Goal: Transaction & Acquisition: Register for event/course

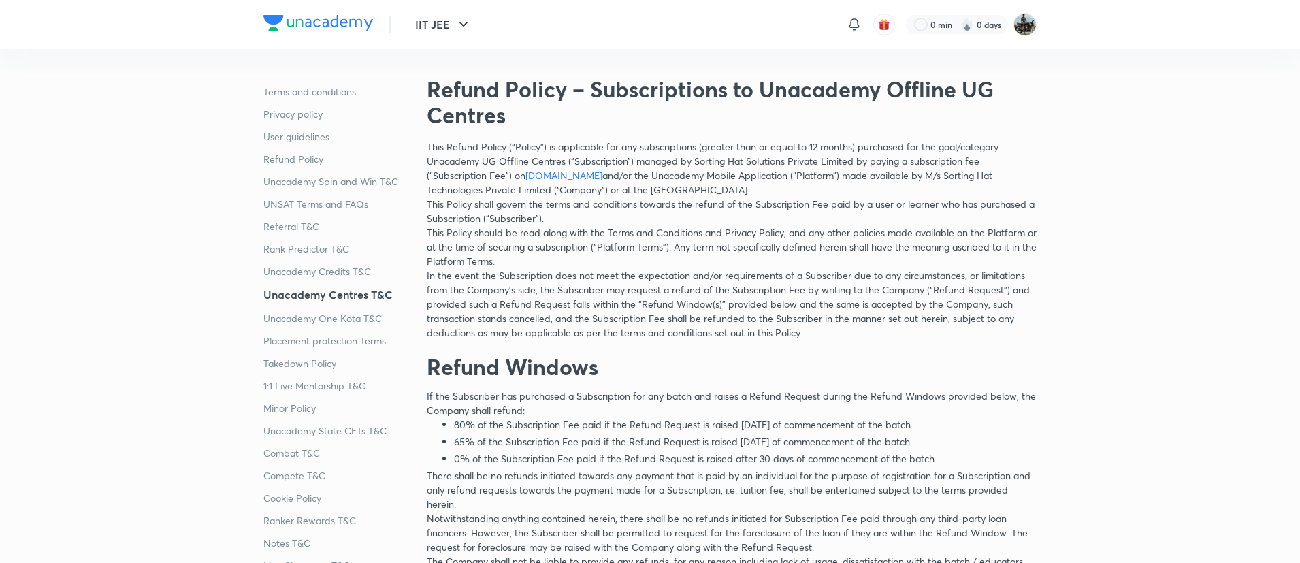
click at [578, 275] on p "In the event the Subscription does not meet the expectation and/or requirements…" at bounding box center [732, 303] width 610 height 71
click at [728, 262] on p "This Policy should be read along with the Terms and Conditions and Privacy Poli…" at bounding box center [732, 246] width 610 height 43
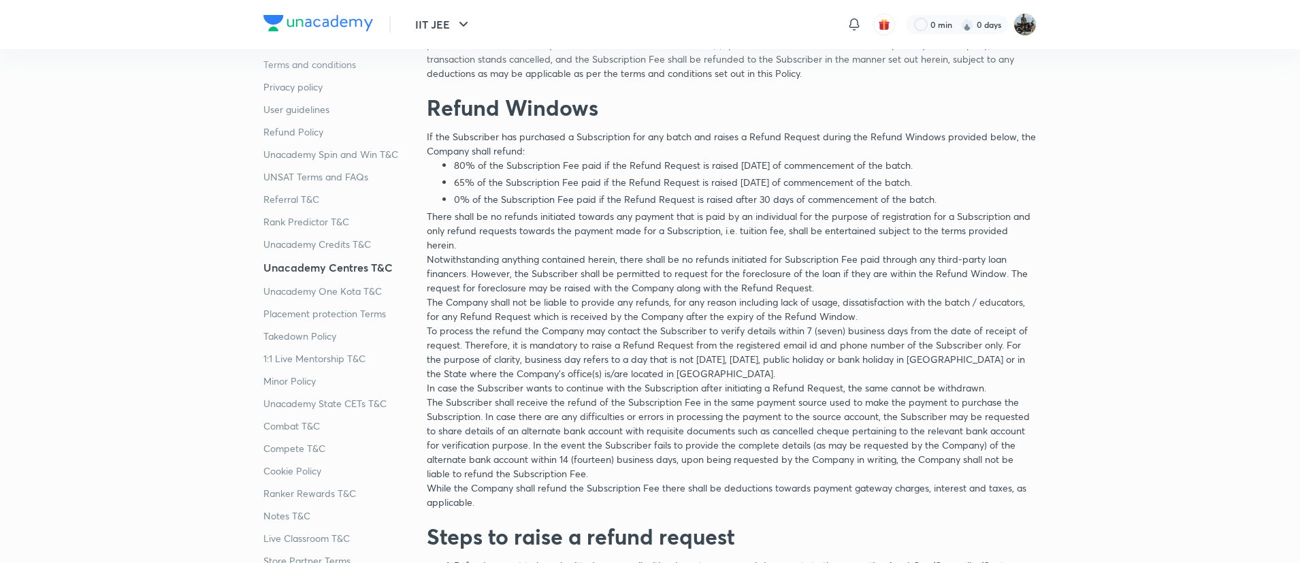
scroll to position [261, 0]
click at [843, 252] on p "Notwithstanding anything contained herein, there shall be no refunds initiated …" at bounding box center [732, 271] width 610 height 43
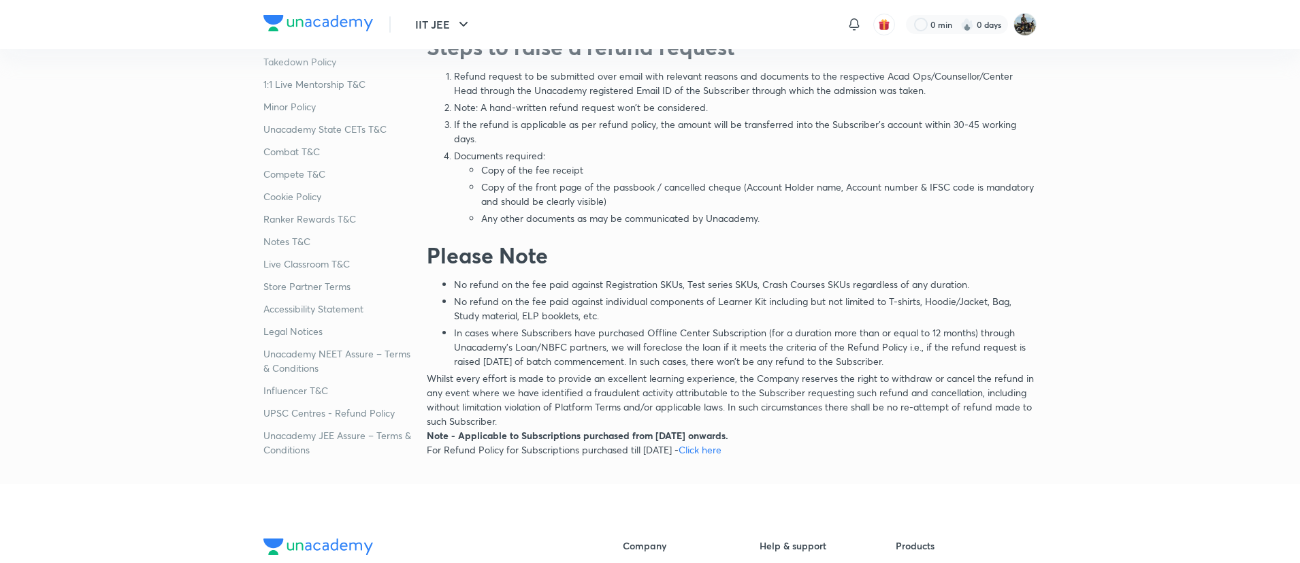
scroll to position [0, 0]
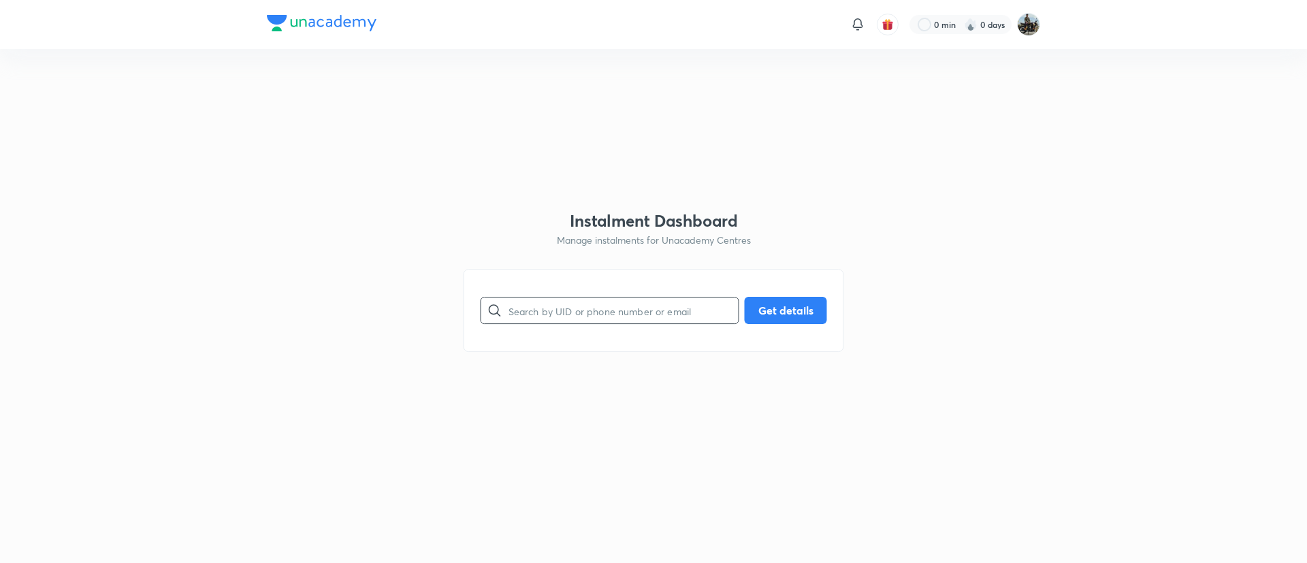
click at [521, 315] on input "text" at bounding box center [623, 310] width 230 height 35
type input "7019991827"
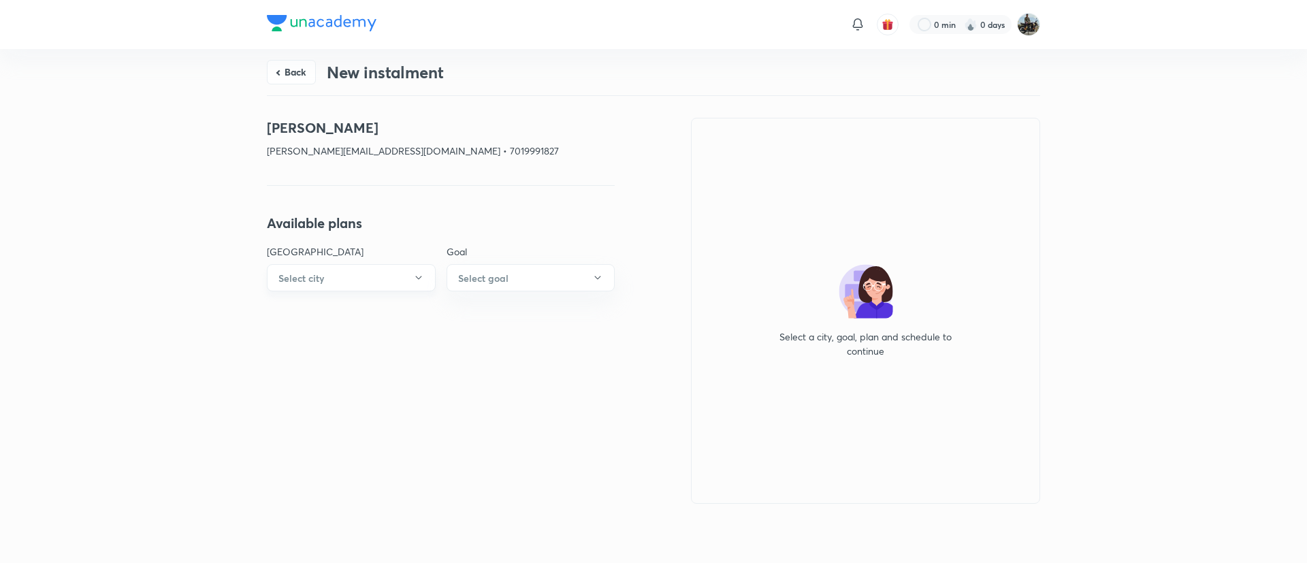
click at [370, 270] on button "Select city" at bounding box center [351, 277] width 169 height 27
click at [302, 354] on span "Mysuru" at bounding box center [346, 354] width 141 height 14
click at [402, 331] on button "Select centre" at bounding box center [441, 340] width 348 height 27
click at [351, 378] on span "Kuvempunagara" at bounding box center [346, 380] width 141 height 14
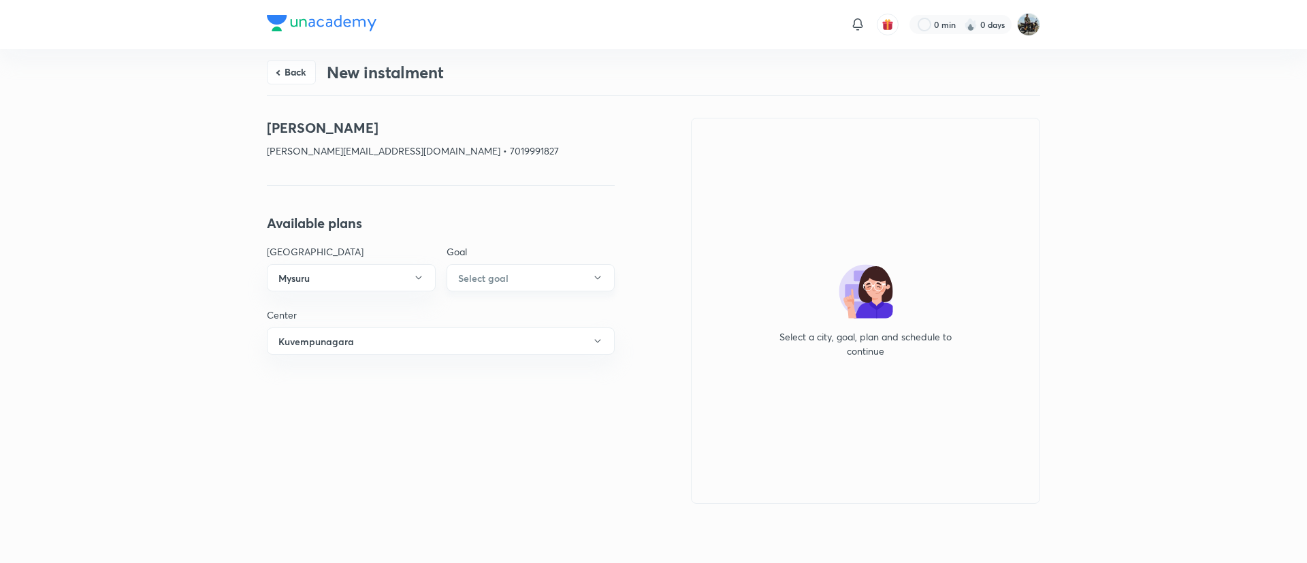
click at [518, 277] on button "Select goal" at bounding box center [531, 277] width 169 height 27
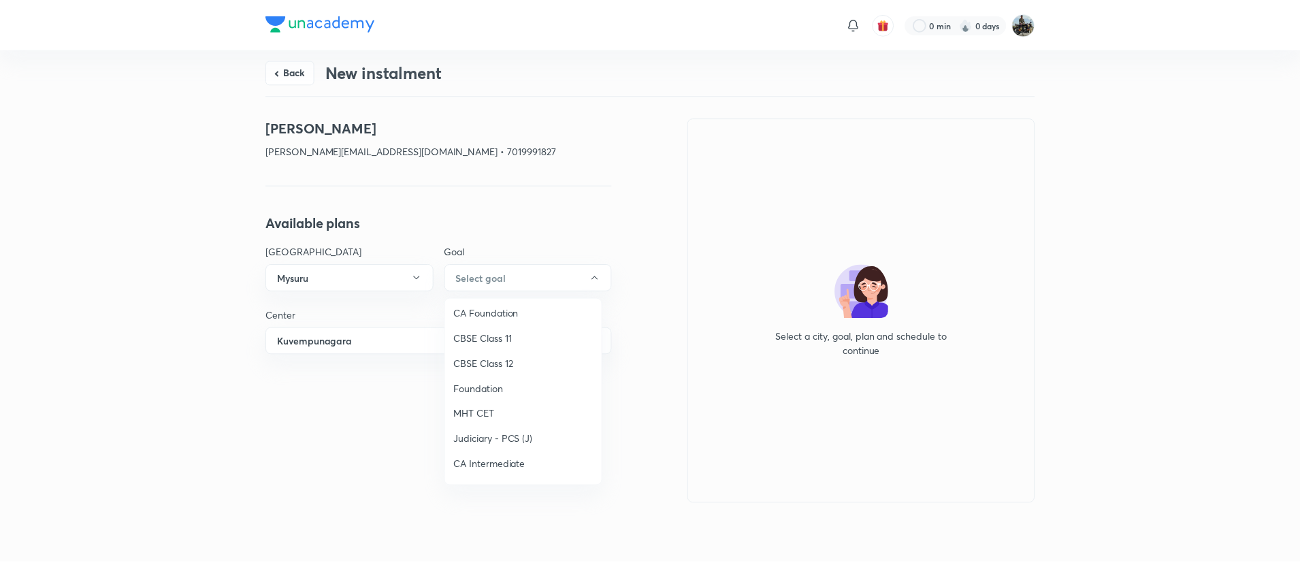
scroll to position [94, 0]
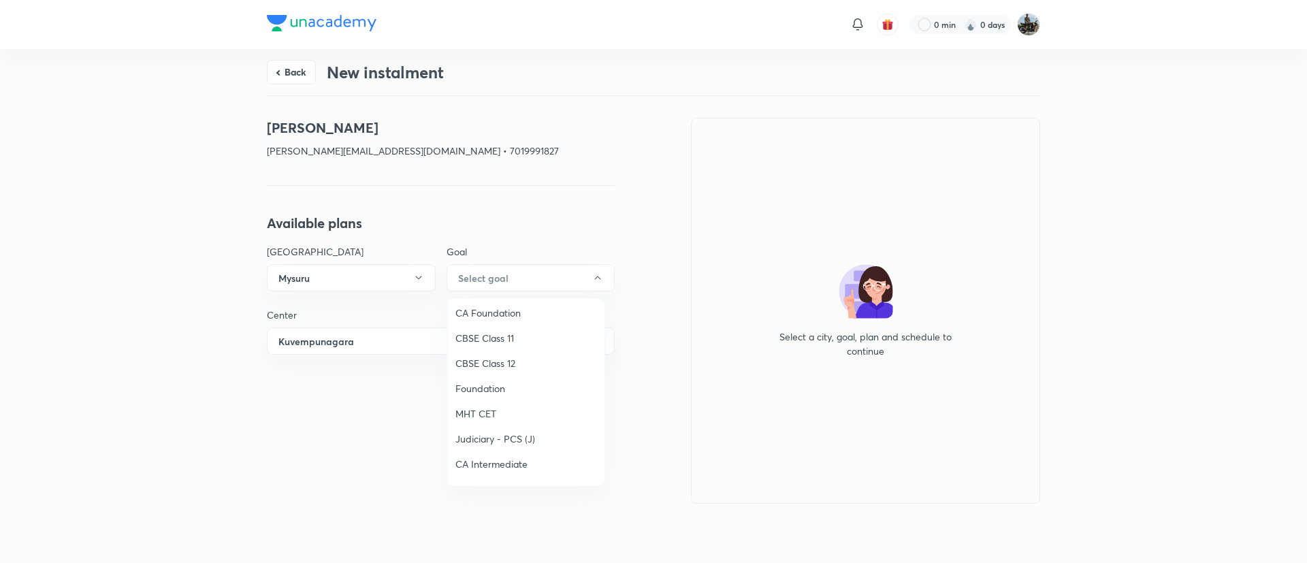
click at [479, 396] on li "Foundation" at bounding box center [525, 388] width 157 height 25
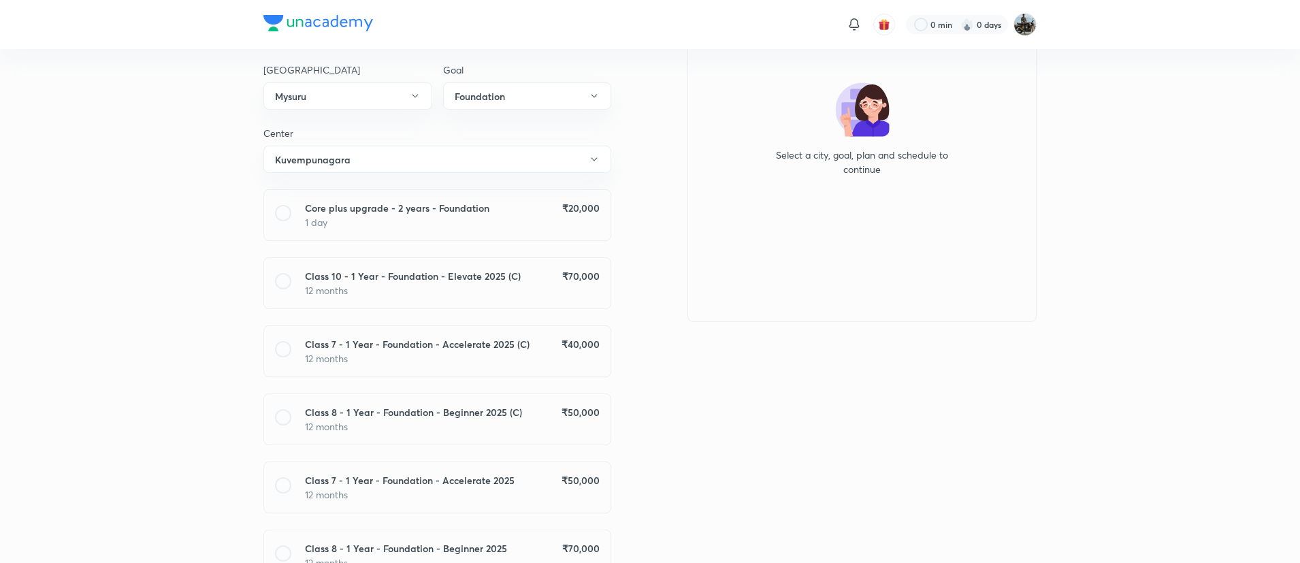
scroll to position [181, 0]
click at [273, 208] on div "Core plus upgrade - 2 years - Foundation ₹ 20,000 1 day" at bounding box center [437, 216] width 348 height 52
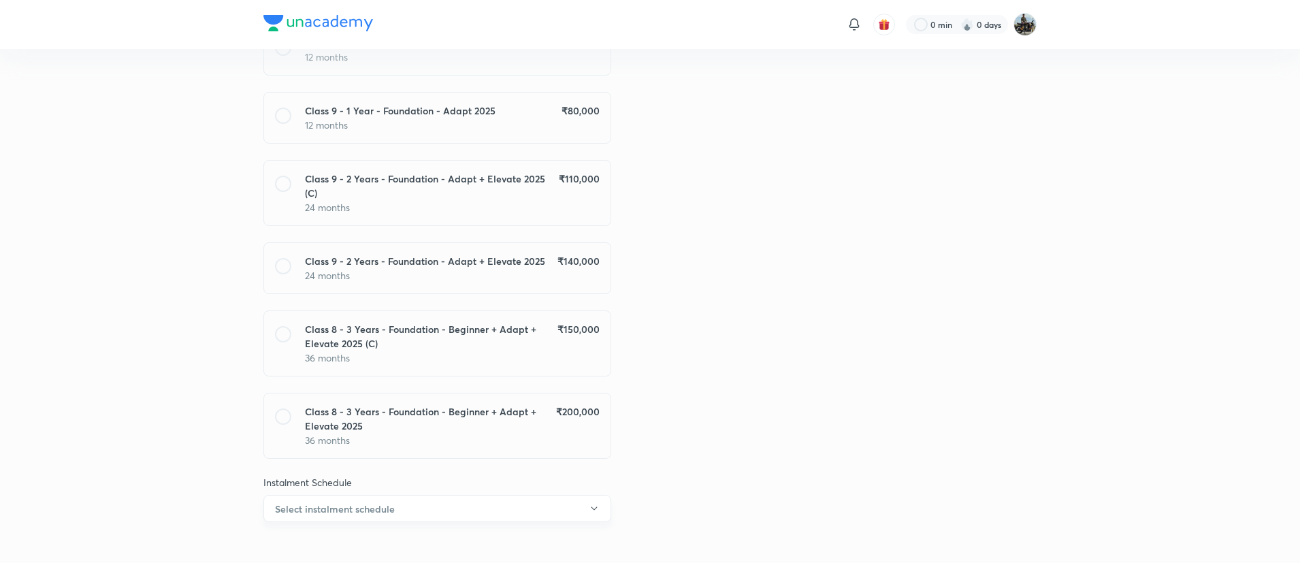
click at [334, 502] on h6 "Select instalment schedule" at bounding box center [335, 509] width 120 height 14
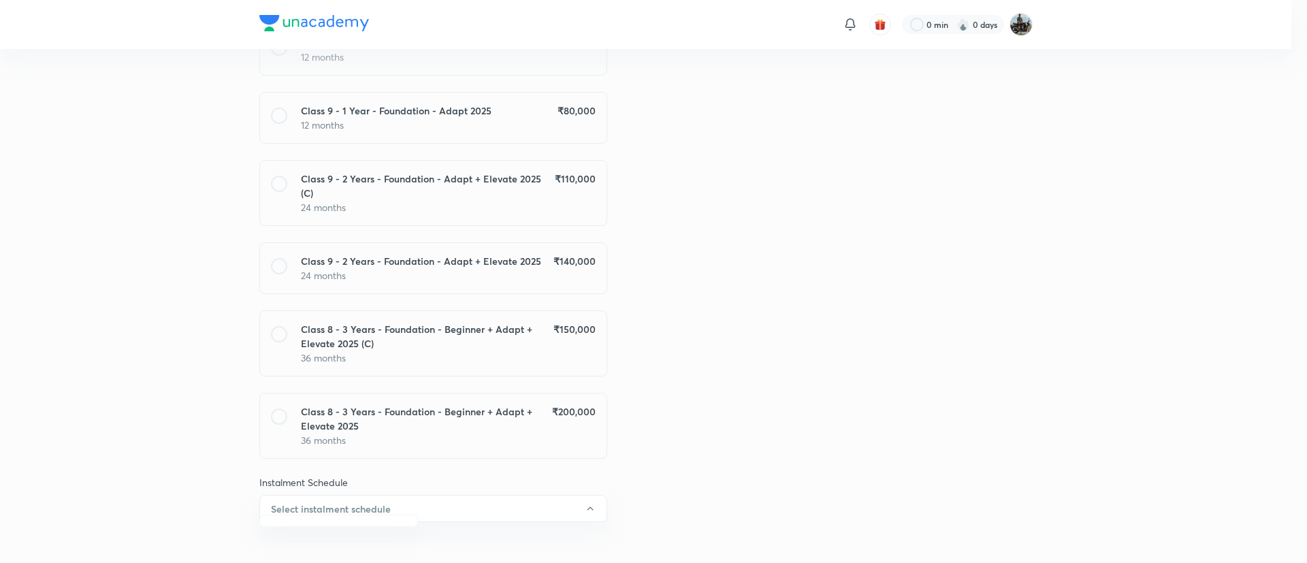
click at [710, 117] on div at bounding box center [653, 281] width 1307 height 563
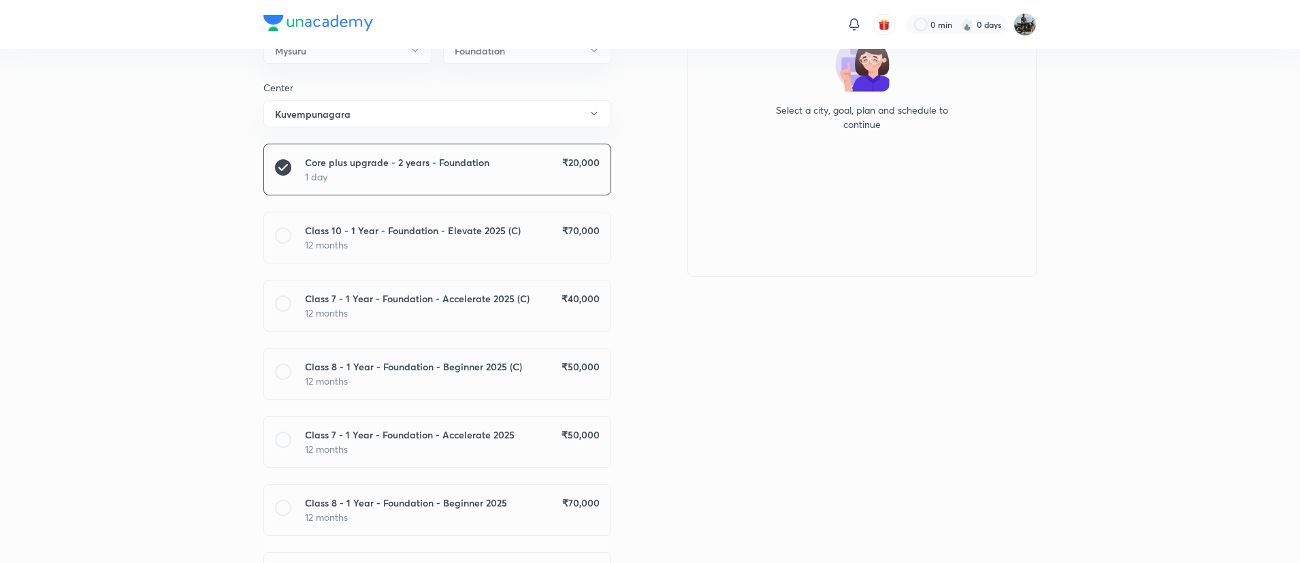
scroll to position [226, 0]
click at [457, 302] on h6 "Class 7 - 1 Year - Foundation - Accelerate 2025 (C)" at bounding box center [417, 299] width 225 height 14
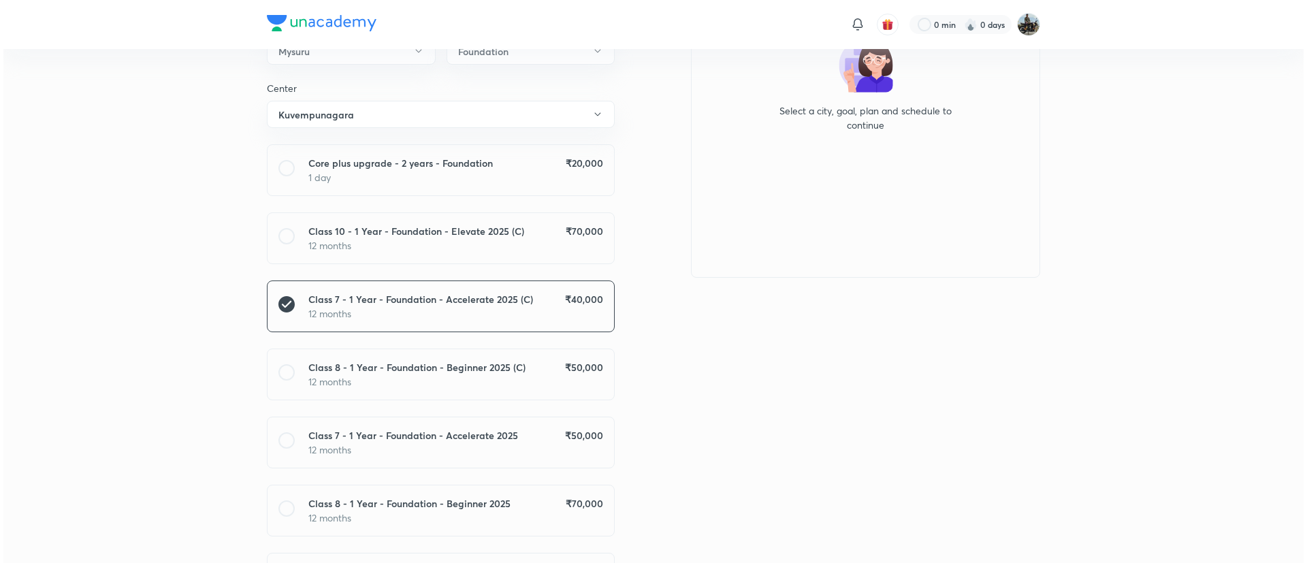
scroll to position [823, 0]
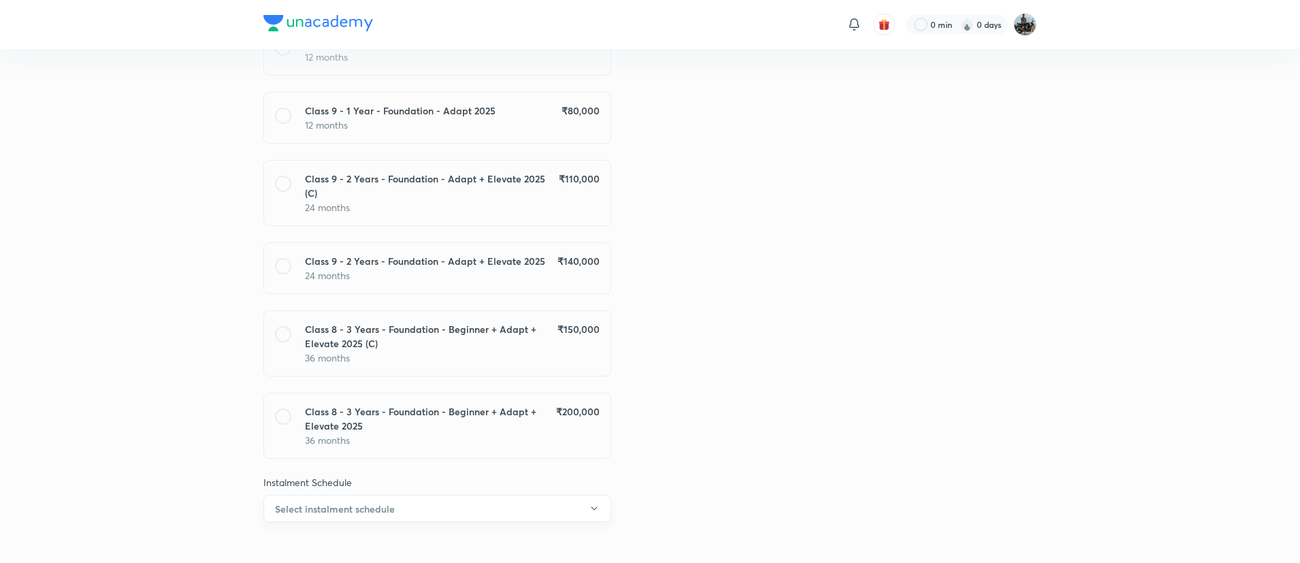
click at [419, 495] on button "Select instalment schedule" at bounding box center [437, 508] width 348 height 27
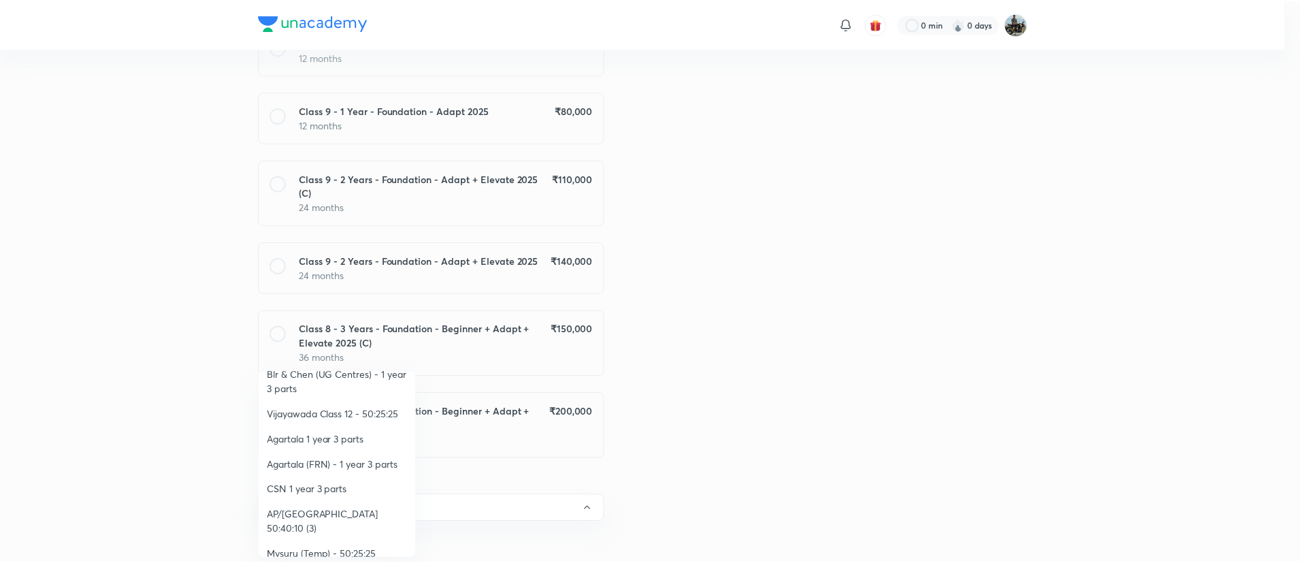
scroll to position [256, 0]
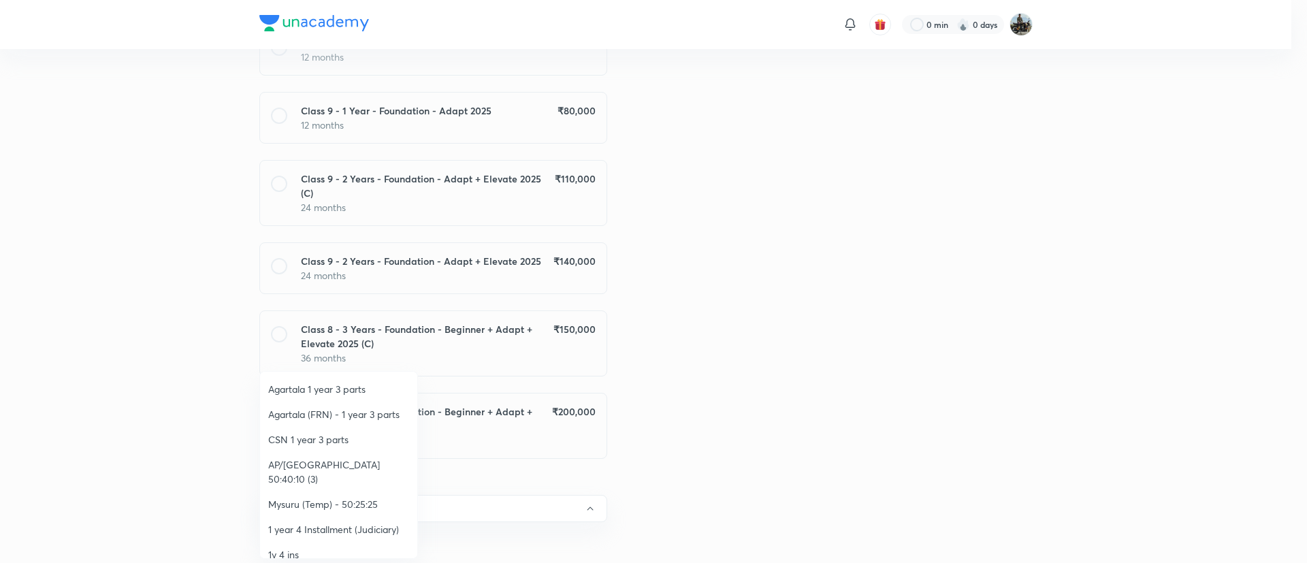
click at [323, 497] on span "Mysuru (Temp) - 50:25:25" at bounding box center [338, 504] width 141 height 14
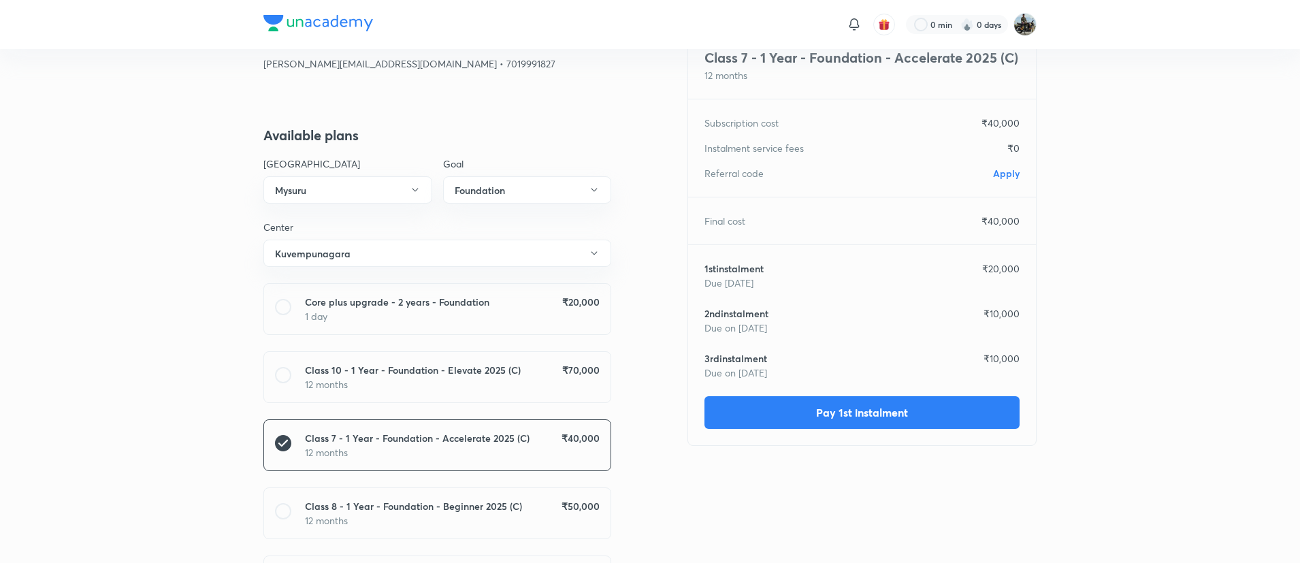
scroll to position [0, 0]
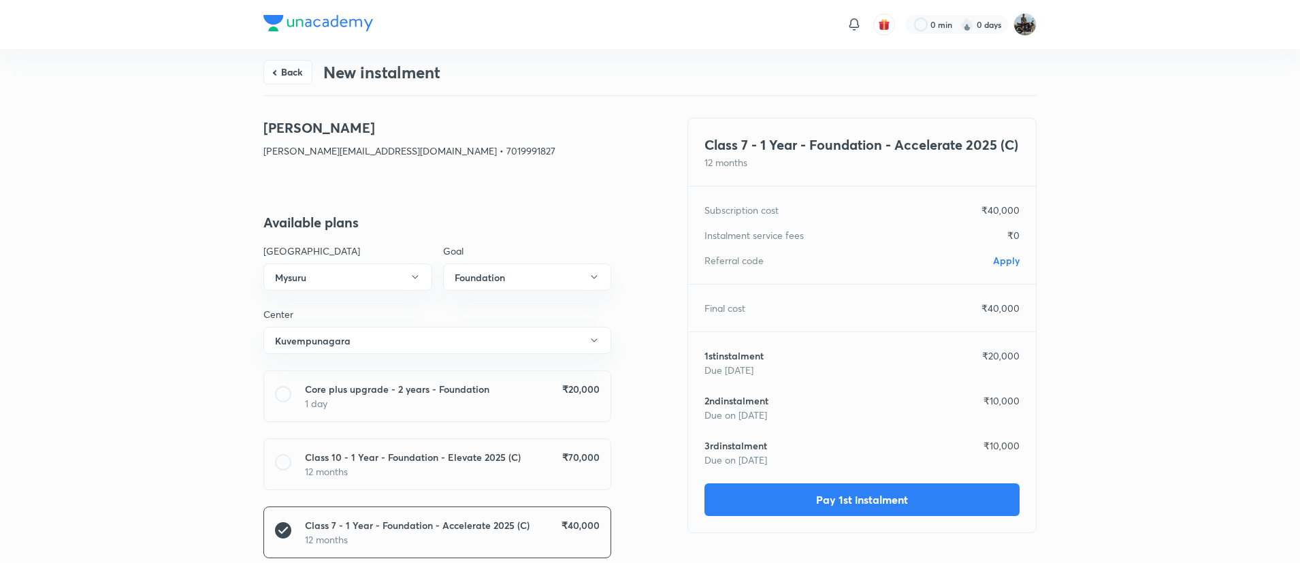
click at [999, 258] on span "Apply" at bounding box center [1006, 260] width 27 height 13
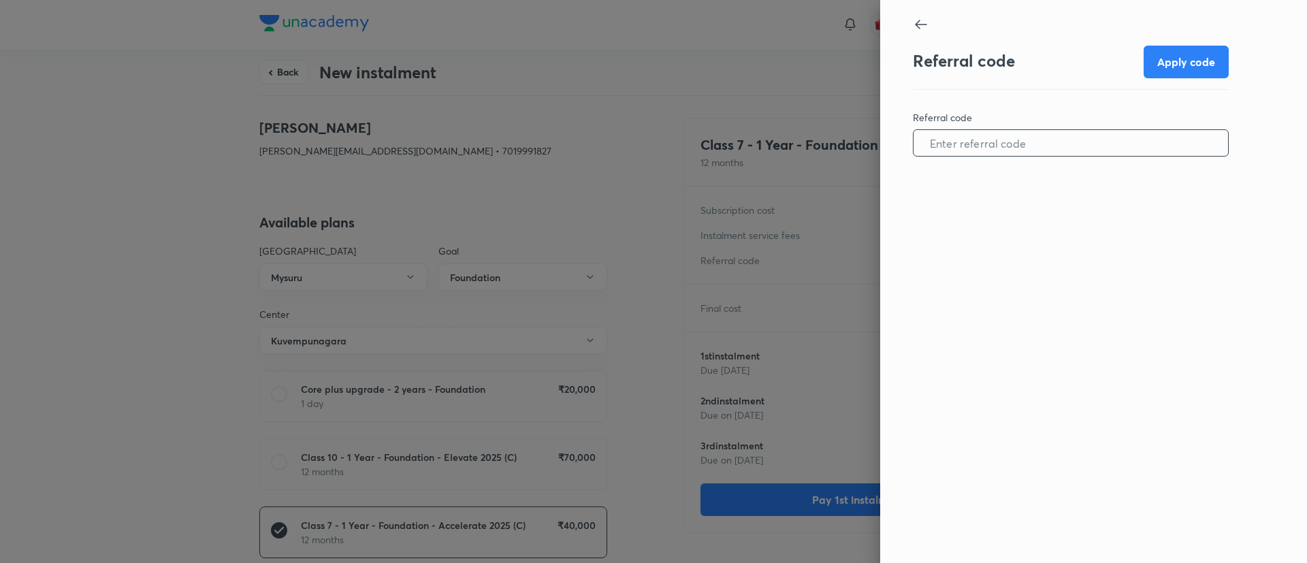
click at [1014, 148] on input "text" at bounding box center [1070, 143] width 314 height 35
type input "unacademy"
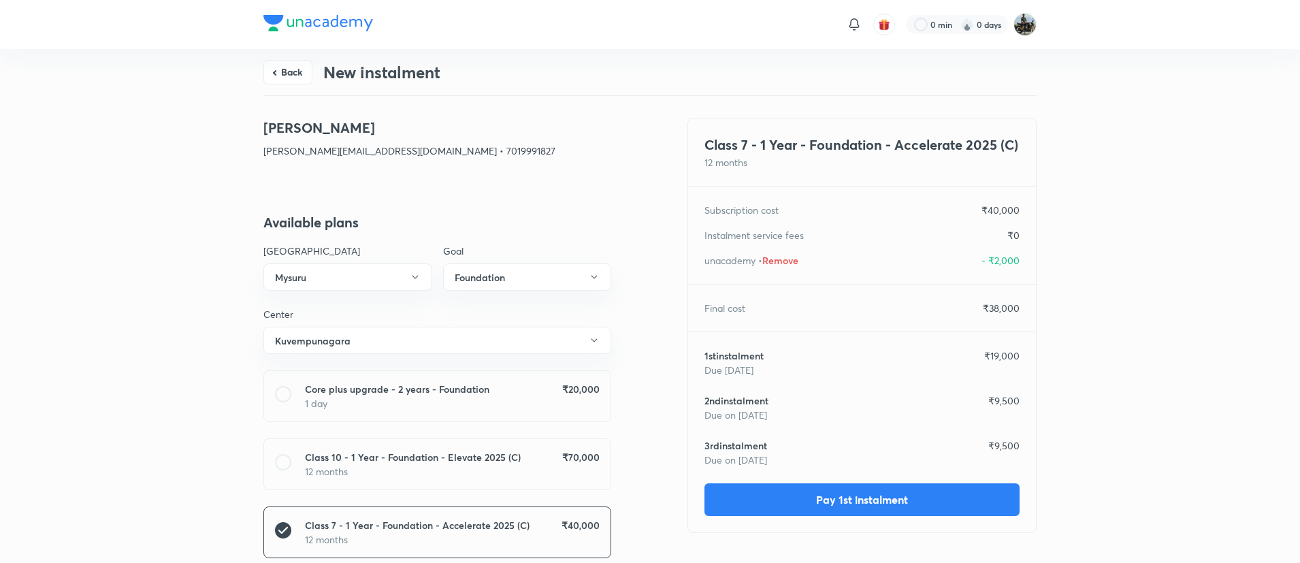
click at [799, 84] on div "Back New instalment" at bounding box center [649, 72] width 773 height 46
click at [814, 487] on button "Pay 1st instalment" at bounding box center [861, 498] width 315 height 33
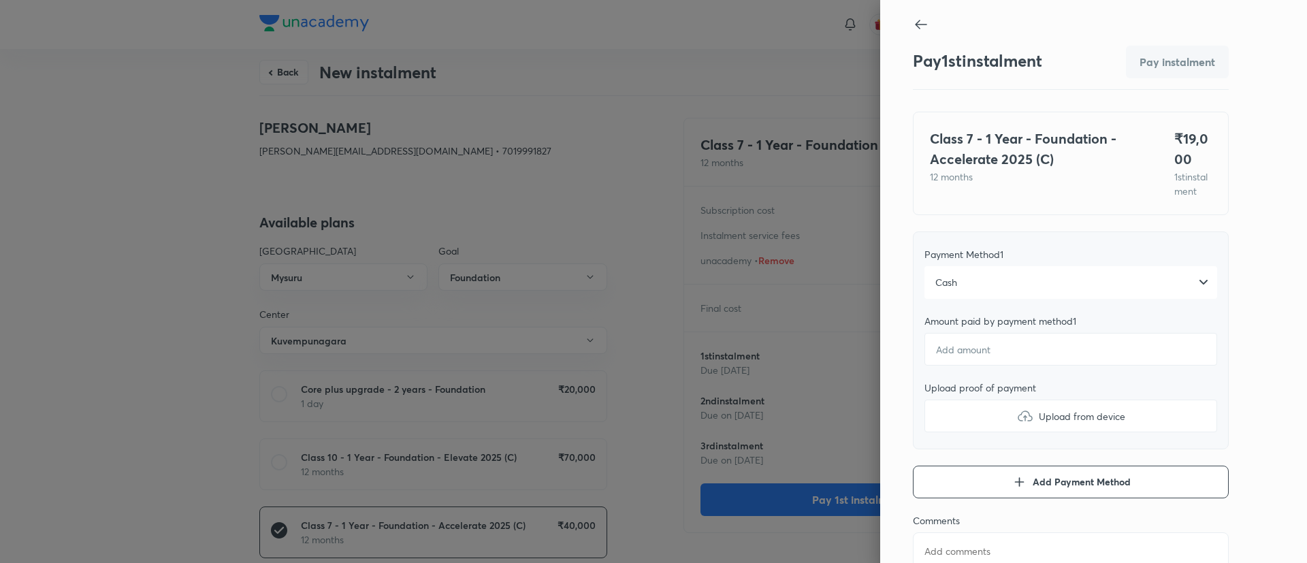
type textarea "x"
